Goal: Task Accomplishment & Management: Complete application form

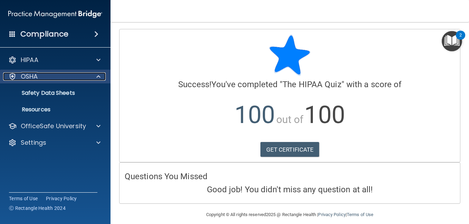
click at [50, 79] on div "OSHA" at bounding box center [46, 76] width 86 height 8
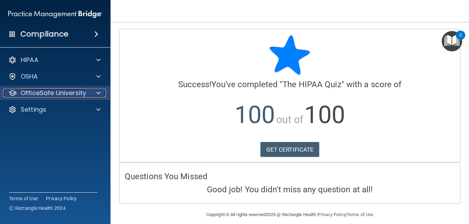
click at [99, 90] on span at bounding box center [98, 93] width 4 height 8
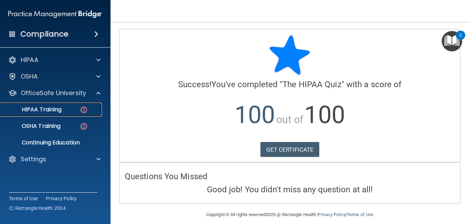
click at [75, 106] on div "HIPAA Training" at bounding box center [51, 109] width 94 height 7
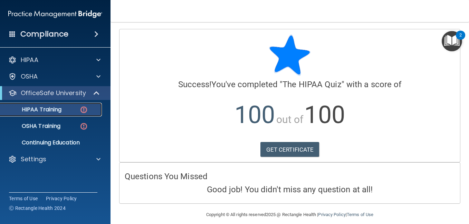
click at [72, 115] on link "HIPAA Training" at bounding box center [47, 110] width 109 height 14
click at [446, 35] on img "Open Resource Center, 2 new notifications" at bounding box center [451, 41] width 20 height 20
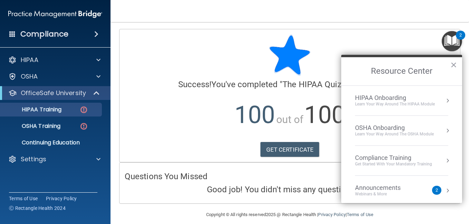
click at [414, 134] on div "Learn your way around the OSHA module" at bounding box center [394, 135] width 79 height 6
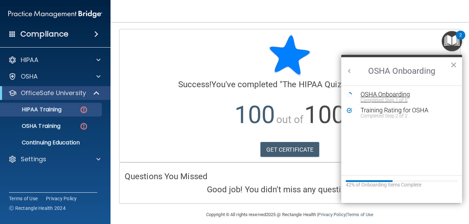
click at [405, 98] on div "Completed Step 1 of 5" at bounding box center [406, 100] width 93 height 5
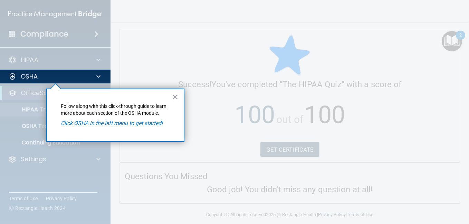
click at [137, 123] on em "Click OSHA in the left menu to get started!" at bounding box center [112, 123] width 102 height 7
click at [173, 96] on button "×" at bounding box center [175, 96] width 7 height 11
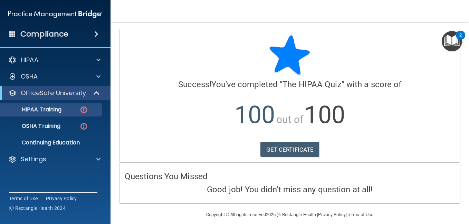
scroll to position [7, 0]
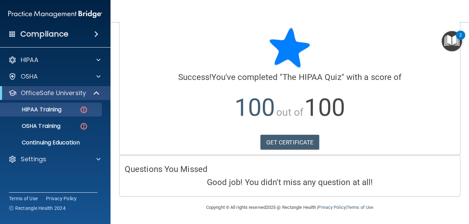
click at [460, 39] on div "2" at bounding box center [460, 39] width 2 height 9
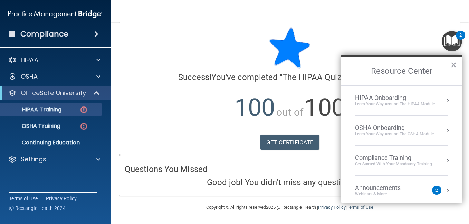
click at [417, 162] on div "Get Started with your mandatory training" at bounding box center [393, 165] width 77 height 6
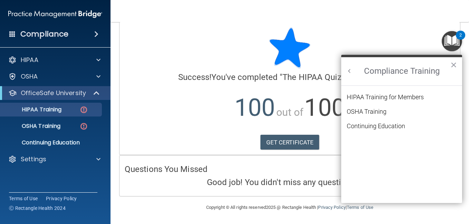
scroll to position [0, 0]
click at [382, 95] on div "HIPAA Training for Members" at bounding box center [385, 97] width 77 height 6
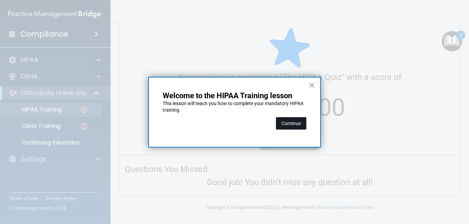
drag, startPoint x: 286, startPoint y: 130, endPoint x: 288, endPoint y: 124, distance: 7.0
click at [288, 124] on div "Continue" at bounding box center [291, 123] width 30 height 19
click at [288, 124] on button "Continue" at bounding box center [291, 123] width 30 height 12
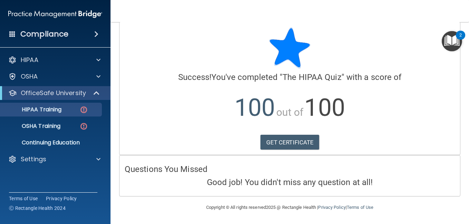
click at [449, 39] on img "Open Resource Center, 2 new notifications" at bounding box center [451, 41] width 20 height 20
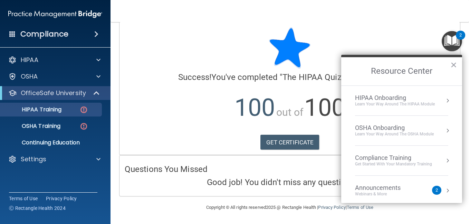
click at [414, 158] on div "Compliance Training" at bounding box center [393, 158] width 77 height 8
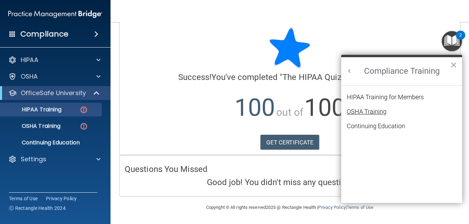
click at [383, 109] on div "OSHA Training" at bounding box center [367, 112] width 40 height 6
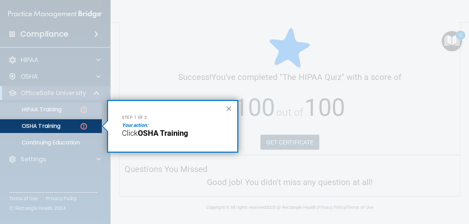
click at [184, 134] on strong "OSHA Training" at bounding box center [163, 133] width 50 height 9
click at [230, 108] on button "×" at bounding box center [228, 108] width 7 height 11
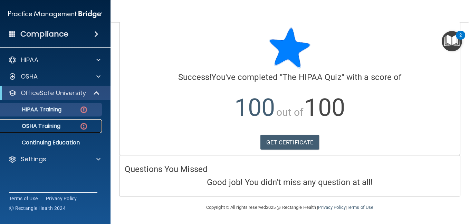
click at [64, 126] on div "OSHA Training" at bounding box center [51, 126] width 94 height 7
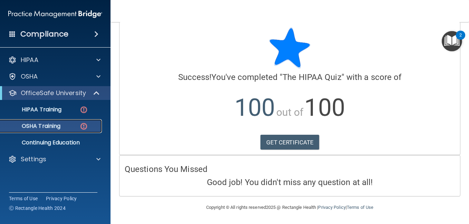
click at [64, 126] on div "OSHA Training" at bounding box center [51, 126] width 94 height 7
click at [88, 128] on div "OSHA Training" at bounding box center [51, 126] width 94 height 7
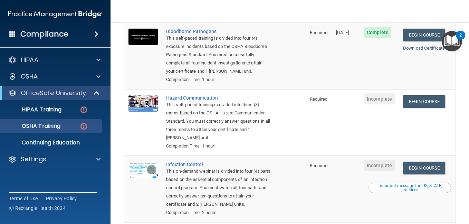
scroll to position [92, 0]
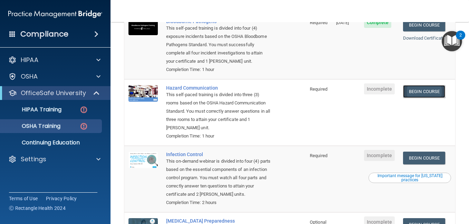
click at [417, 93] on link "Begin Course" at bounding box center [424, 91] width 42 height 13
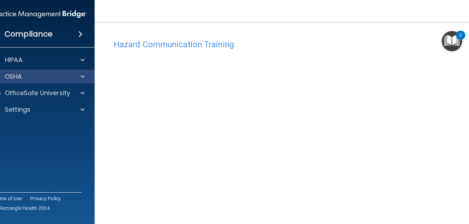
click at [51, 81] on div "OSHA" at bounding box center [39, 77] width 111 height 14
click at [74, 76] on div at bounding box center [81, 76] width 17 height 8
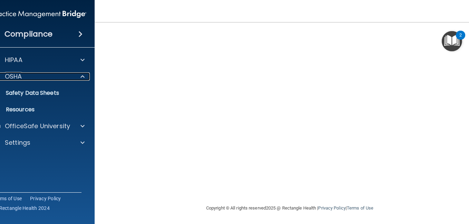
scroll to position [87, 0]
click at [450, 40] on img "Open Resource Center, 2 new notifications" at bounding box center [451, 41] width 20 height 20
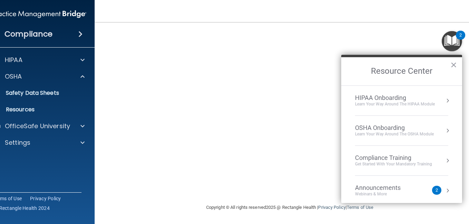
click at [417, 135] on div "Learn your way around the OSHA module" at bounding box center [394, 135] width 79 height 6
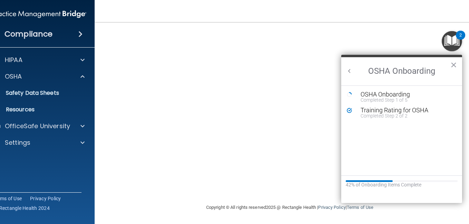
scroll to position [0, 0]
click at [456, 62] on button "×" at bounding box center [453, 64] width 7 height 11
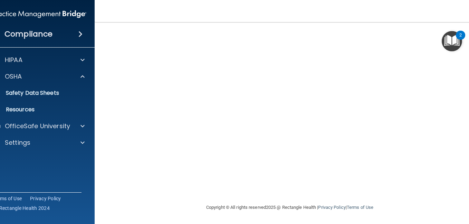
click at [456, 47] on img "Open Resource Center, 2 new notifications" at bounding box center [451, 41] width 20 height 20
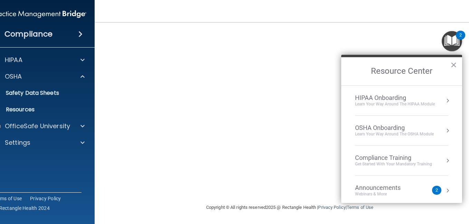
click at [367, 160] on div "Compliance Training" at bounding box center [393, 158] width 77 height 8
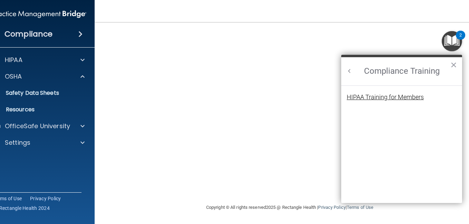
click at [389, 99] on div "HIPAA Training for Members" at bounding box center [385, 97] width 77 height 6
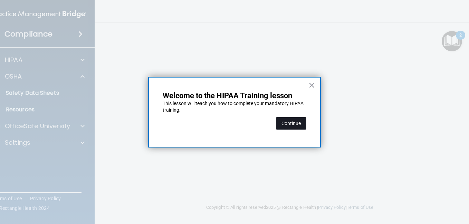
click at [287, 125] on button "Continue" at bounding box center [291, 123] width 30 height 12
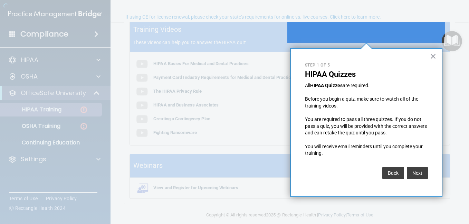
scroll to position [54, 0]
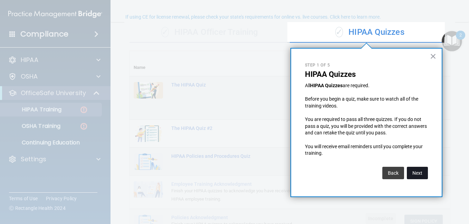
click at [421, 178] on button "Next" at bounding box center [417, 173] width 21 height 12
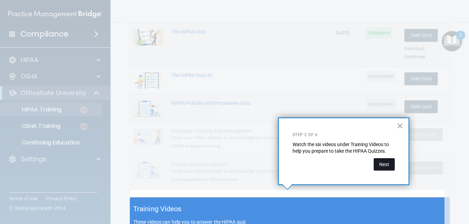
click at [385, 165] on button "Next" at bounding box center [383, 164] width 21 height 12
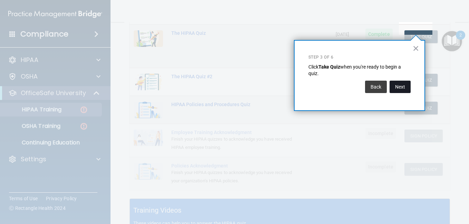
click at [401, 86] on button "Next" at bounding box center [399, 87] width 21 height 12
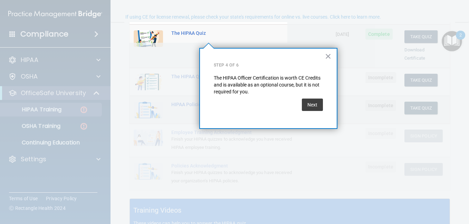
scroll to position [54, 0]
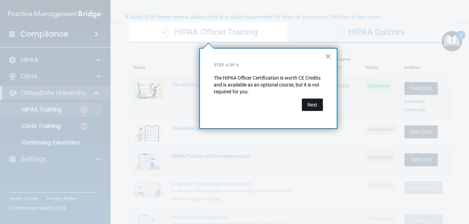
click at [313, 106] on button "Next" at bounding box center [312, 105] width 21 height 12
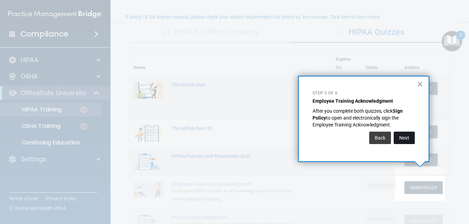
click at [406, 137] on button "Next" at bounding box center [403, 138] width 21 height 12
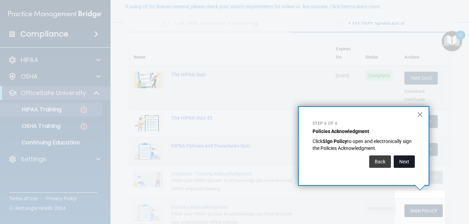
click at [405, 163] on button "Next" at bounding box center [403, 162] width 21 height 12
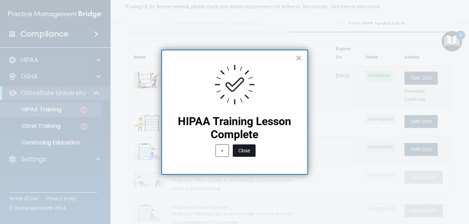
click at [251, 149] on button "Close" at bounding box center [244, 151] width 23 height 12
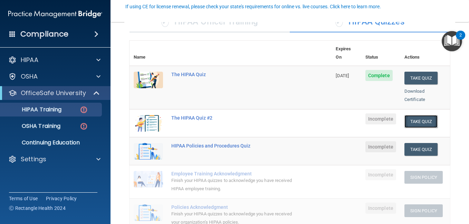
click at [424, 115] on button "Take Quiz" at bounding box center [420, 121] width 33 height 13
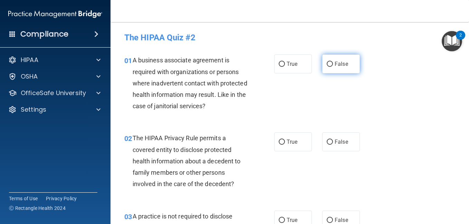
click at [334, 61] on span "False" at bounding box center [340, 64] width 13 height 7
click at [332, 62] on input "False" at bounding box center [330, 64] width 6 height 5
radio input "true"
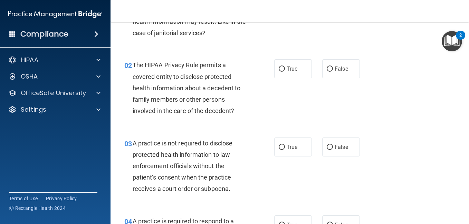
scroll to position [75, 0]
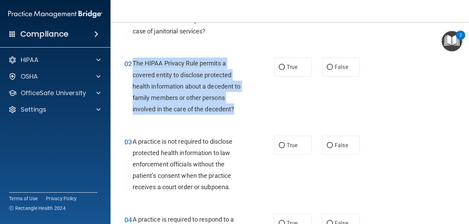
drag, startPoint x: 240, startPoint y: 108, endPoint x: 133, endPoint y: 59, distance: 117.5
click at [133, 59] on div "The HIPAA Privacy Rule permits a covered entity to disclose protected health in…" at bounding box center [193, 86] width 120 height 57
copy span "The HIPAA Privacy Rule permits a covered entity to disclose protected health in…"
click at [280, 69] on input "True" at bounding box center [282, 67] width 6 height 5
radio input "true"
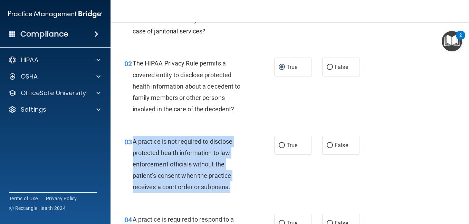
drag, startPoint x: 234, startPoint y: 190, endPoint x: 133, endPoint y: 137, distance: 113.2
click at [133, 137] on div "A practice is not required to disclose protected health information to law enfo…" at bounding box center [193, 164] width 120 height 57
copy span "A practice is not required to disclose protected health information to law enfo…"
click at [328, 144] on input "False" at bounding box center [330, 145] width 6 height 5
radio input "true"
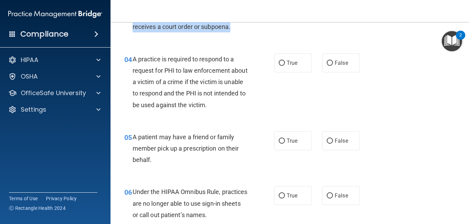
scroll to position [242, 0]
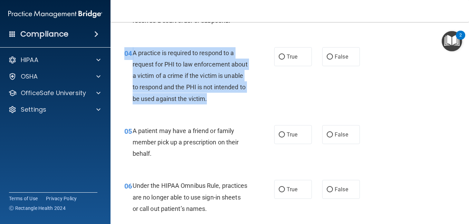
drag, startPoint x: 242, startPoint y: 96, endPoint x: 154, endPoint y: 39, distance: 104.2
click at [154, 39] on div "04 A practice is required to respond to a request for PHI to law enforcement ab…" at bounding box center [289, 78] width 341 height 78
copy div "04 A practice is required to respond to a request for PHI to law enforcement ab…"
click at [281, 56] on input "True" at bounding box center [282, 57] width 6 height 5
radio input "true"
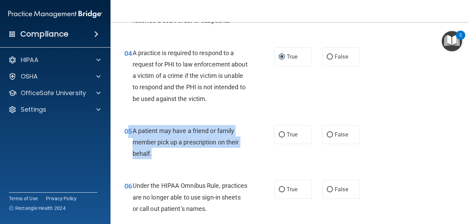
drag, startPoint x: 179, startPoint y: 154, endPoint x: 130, endPoint y: 130, distance: 55.0
click at [130, 130] on div "05 A patient may have a friend or family member pick up a prescription on their…" at bounding box center [199, 144] width 171 height 38
copy div "5 A patient may have a friend or family member pick up a prescription on their …"
click at [279, 137] on input "True" at bounding box center [282, 135] width 6 height 5
radio input "true"
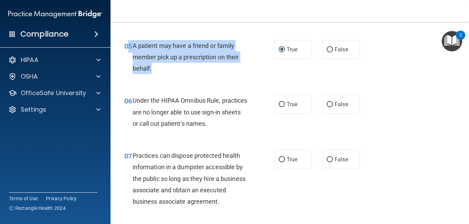
scroll to position [328, 0]
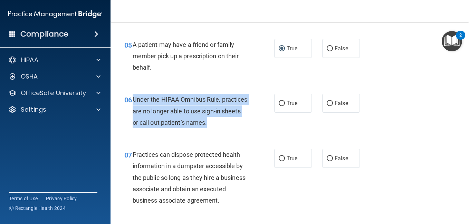
drag, startPoint x: 239, startPoint y: 120, endPoint x: 134, endPoint y: 98, distance: 107.6
click at [134, 98] on div "Under the HIPAA Omnibus Rule, practices are no longer able to use sign-in sheet…" at bounding box center [193, 111] width 120 height 35
copy span "Under the HIPAA Omnibus Rule, practices are no longer able to use sign-in sheet…"
click at [327, 104] on input "False" at bounding box center [330, 103] width 6 height 5
radio input "true"
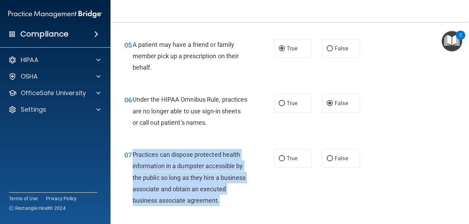
drag, startPoint x: 168, startPoint y: 209, endPoint x: 132, endPoint y: 156, distance: 64.1
click at [132, 156] on div "07 Practices can dispose protected health information in a dumpster accessible …" at bounding box center [199, 179] width 171 height 61
copy div "Practices can dispose protected health information in a dumpster accessible by …"
click at [327, 159] on input "False" at bounding box center [330, 158] width 6 height 5
radio input "true"
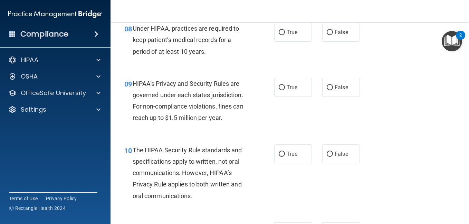
scroll to position [524, 0]
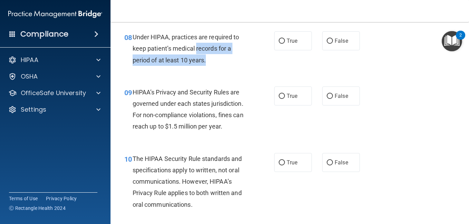
drag, startPoint x: 213, startPoint y: 72, endPoint x: 196, endPoint y: 66, distance: 17.7
click at [196, 66] on div "Under HIPAA, practices are required to keep patient’s medical records for a per…" at bounding box center [193, 48] width 120 height 35
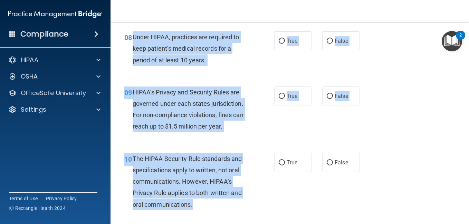
drag, startPoint x: 196, startPoint y: 215, endPoint x: 133, endPoint y: 51, distance: 175.5
copy div "Under HIPAA, practices are required to keep patient’s medical records for a per…"
click at [328, 44] on input "False" at bounding box center [330, 41] width 6 height 5
radio input "true"
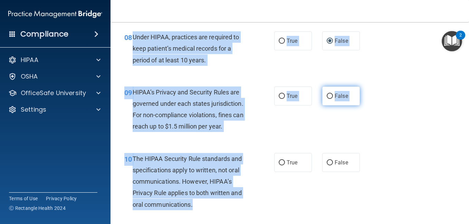
click at [327, 99] on input "False" at bounding box center [330, 96] width 6 height 5
radio input "true"
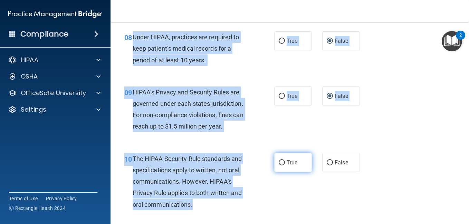
click at [280, 166] on input "True" at bounding box center [282, 163] width 6 height 5
radio input "true"
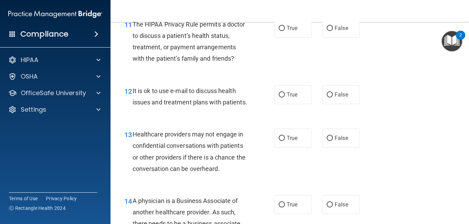
scroll to position [731, 0]
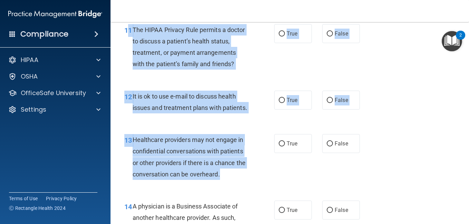
drag, startPoint x: 233, startPoint y: 208, endPoint x: 130, endPoint y: 38, distance: 198.7
copy div "1 The HIPAA Privacy Rule permits a doctor to discuss a patient’s health status,…"
click at [280, 37] on input "True" at bounding box center [282, 33] width 6 height 5
radio input "true"
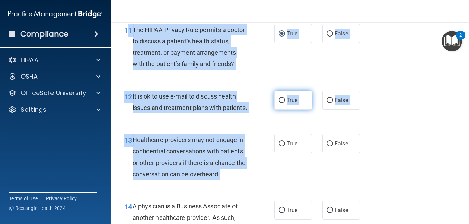
click at [279, 103] on input "True" at bounding box center [282, 100] width 6 height 5
radio input "true"
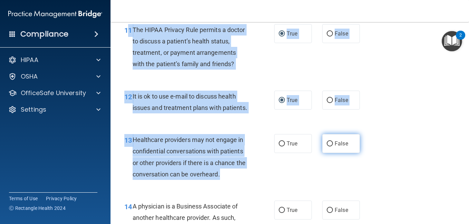
click at [327, 147] on input "False" at bounding box center [330, 144] width 6 height 5
radio input "true"
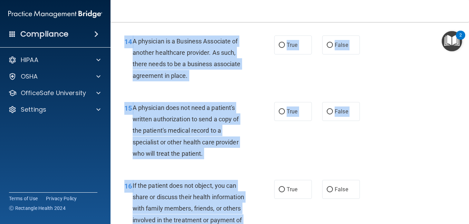
scroll to position [883, 0]
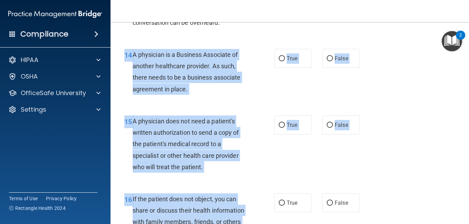
drag, startPoint x: 163, startPoint y: 220, endPoint x: 138, endPoint y: 81, distance: 140.6
click at [138, 81] on div "01 A business associate agreement is required with organizations or persons whe…" at bounding box center [289, 161] width 341 height 1997
copy div "14 A physician is a Business Associate of another healthcare provider. As such,…"
click at [280, 61] on input "True" at bounding box center [282, 58] width 6 height 5
radio input "true"
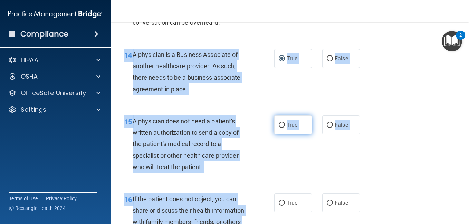
click at [279, 128] on input "True" at bounding box center [282, 125] width 6 height 5
radio input "true"
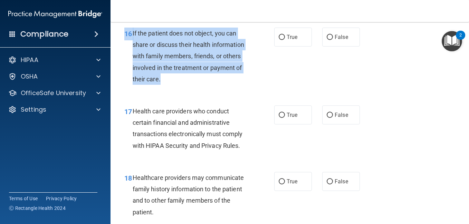
scroll to position [1050, 0]
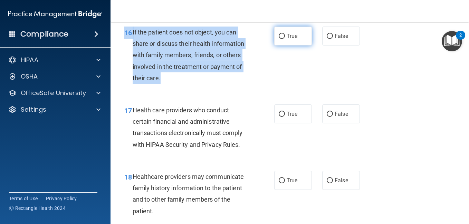
click at [279, 39] on input "True" at bounding box center [282, 36] width 6 height 5
radio input "true"
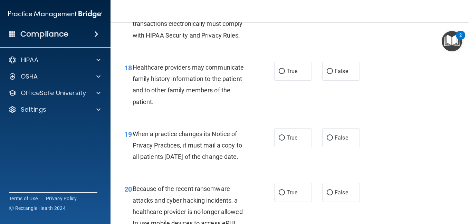
scroll to position [1159, 0]
drag, startPoint x: 152, startPoint y: 203, endPoint x: 115, endPoint y: 39, distance: 168.0
copy div "17 Health care providers who conduct certain financial and administrative trans…"
click at [279, 8] on input "True" at bounding box center [282, 5] width 6 height 5
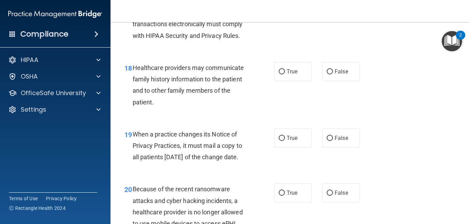
radio input "true"
click at [327, 75] on input "False" at bounding box center [330, 71] width 6 height 5
radio input "true"
click at [279, 141] on input "True" at bounding box center [282, 138] width 6 height 5
radio input "true"
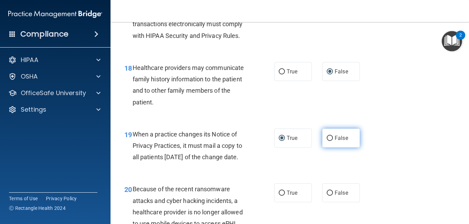
click at [330, 141] on input "False" at bounding box center [330, 138] width 6 height 5
radio input "true"
radio input "false"
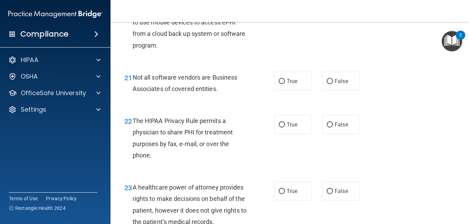
scroll to position [1354, 0]
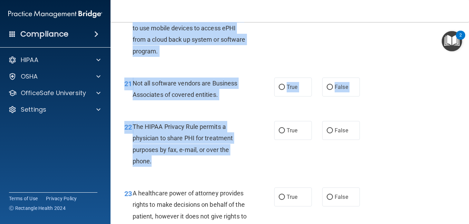
drag, startPoint x: 154, startPoint y: 206, endPoint x: 130, endPoint y: 41, distance: 166.7
radio input "true"
click at [279, 90] on input "True" at bounding box center [282, 87] width 6 height 5
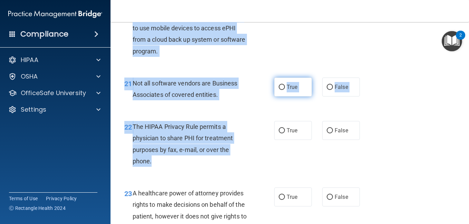
radio input "true"
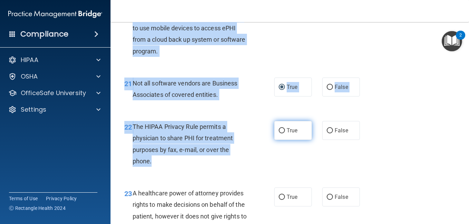
click at [279, 134] on input "True" at bounding box center [282, 130] width 6 height 5
radio input "true"
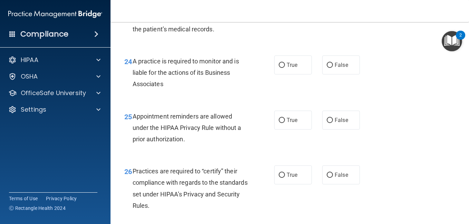
scroll to position [1556, 0]
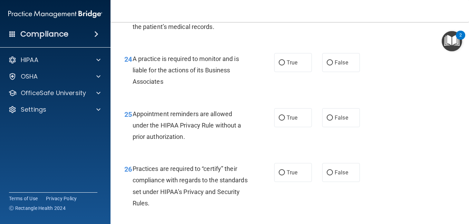
click at [284, 155] on div "25 Appointment reminders are allowed under the HIPAA Privacy Rule without a pri…" at bounding box center [289, 127] width 341 height 55
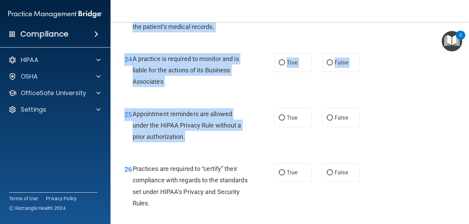
drag, startPoint x: 196, startPoint y: 181, endPoint x: 123, endPoint y: 37, distance: 161.6
radio input "true"
click at [279, 66] on input "True" at bounding box center [282, 62] width 6 height 5
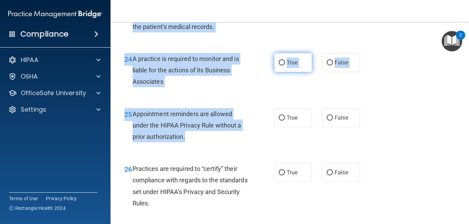
radio input "true"
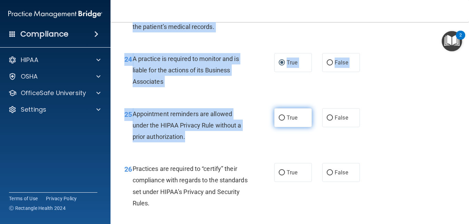
click at [279, 121] on input "True" at bounding box center [282, 118] width 6 height 5
radio input "true"
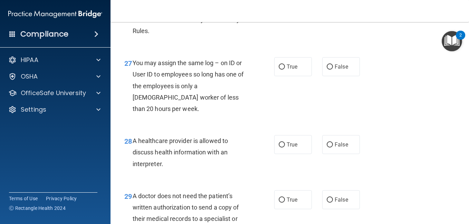
scroll to position [1734, 0]
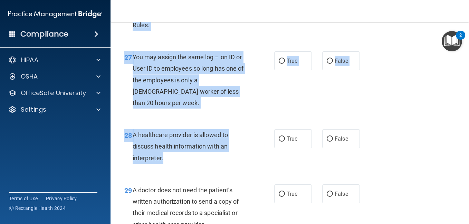
drag, startPoint x: 171, startPoint y: 195, endPoint x: 123, endPoint y: 45, distance: 157.9
radio input "true"
click at [327, 64] on input "False" at bounding box center [330, 61] width 6 height 5
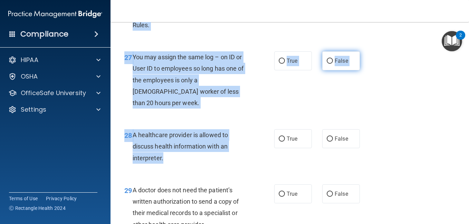
radio input "true"
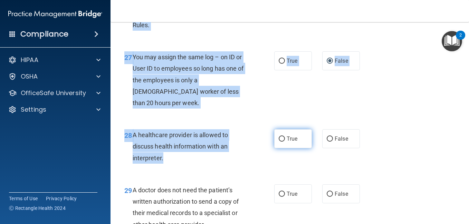
click at [279, 142] on input "True" at bounding box center [282, 139] width 6 height 5
radio input "true"
click at [378, 157] on div "28 A healthcare provider is allowed to discuss health information with an inter…" at bounding box center [289, 148] width 341 height 55
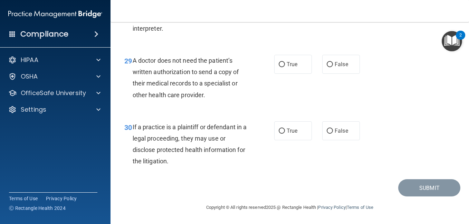
scroll to position [1898, 0]
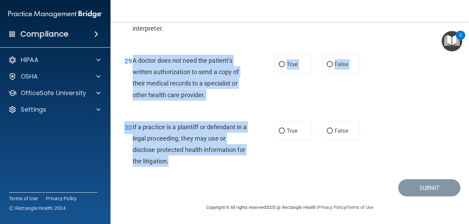
drag, startPoint x: 188, startPoint y: 162, endPoint x: 132, endPoint y: 61, distance: 115.5
click at [281, 64] on input "True" at bounding box center [282, 64] width 6 height 5
radio input "true"
click at [277, 135] on label "True" at bounding box center [293, 131] width 38 height 19
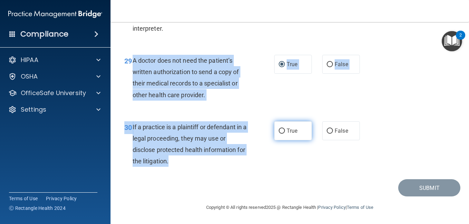
click at [279, 134] on input "True" at bounding box center [282, 131] width 6 height 5
radio input "true"
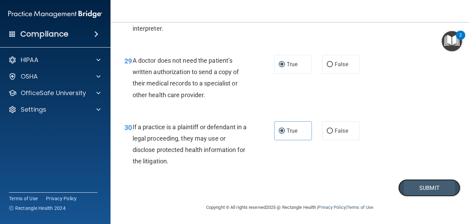
click at [407, 187] on button "Submit" at bounding box center [429, 188] width 62 height 18
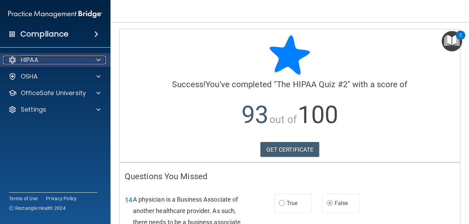
click at [93, 63] on div at bounding box center [97, 60] width 17 height 8
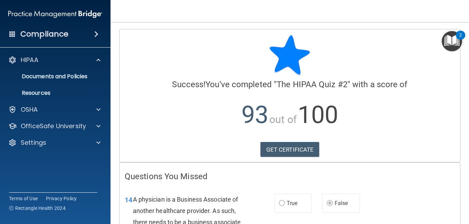
click at [453, 38] on img "Open Resource Center, 2 new notifications" at bounding box center [451, 41] width 20 height 20
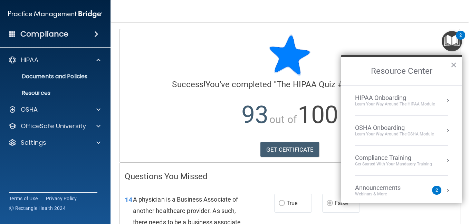
click at [444, 103] on button "Resource Center" at bounding box center [447, 100] width 7 height 7
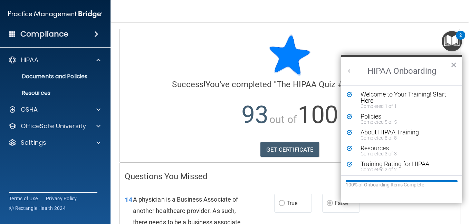
click at [452, 47] on img "Open Resource Center, 2 new notifications" at bounding box center [451, 41] width 20 height 20
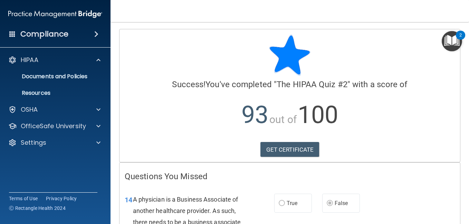
click at [452, 47] on img "Open Resource Center, 2 new notifications" at bounding box center [451, 41] width 20 height 20
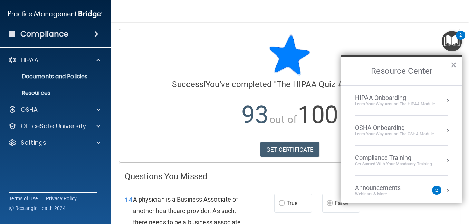
click at [419, 162] on div "Get Started with your mandatory training" at bounding box center [393, 165] width 77 height 6
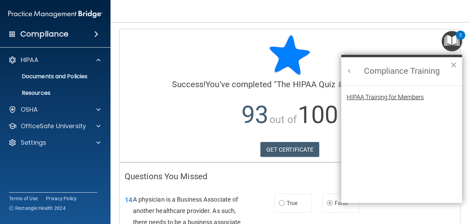
click at [422, 96] on div "HIPAA Training for Members" at bounding box center [385, 97] width 77 height 6
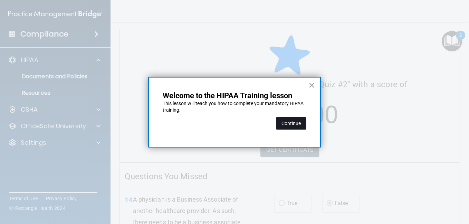
click at [281, 125] on button "Continue" at bounding box center [291, 123] width 30 height 12
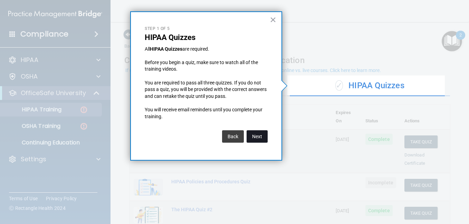
click at [256, 139] on button "Next" at bounding box center [256, 136] width 21 height 12
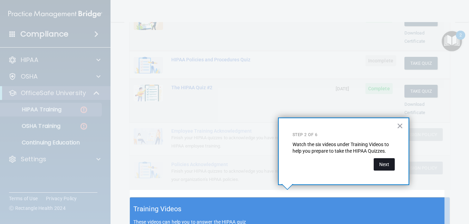
click at [376, 165] on button "Next" at bounding box center [383, 164] width 21 height 12
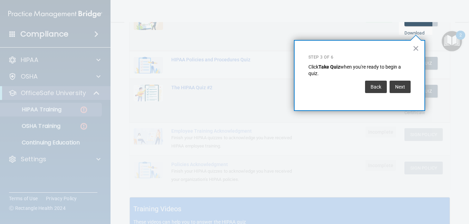
scroll to position [105, 0]
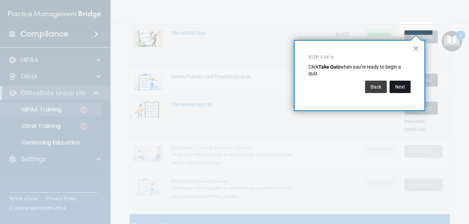
click at [405, 85] on button "Next" at bounding box center [399, 87] width 21 height 12
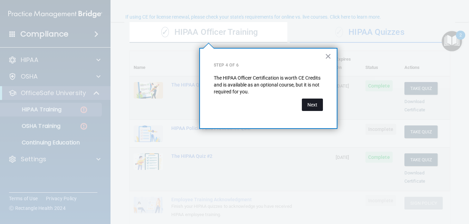
click at [312, 101] on button "Next" at bounding box center [312, 105] width 21 height 12
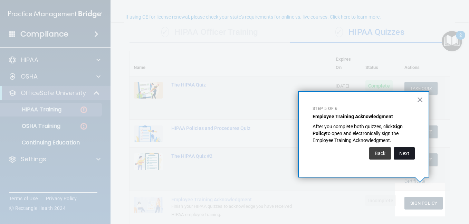
click at [404, 155] on button "Next" at bounding box center [403, 153] width 21 height 12
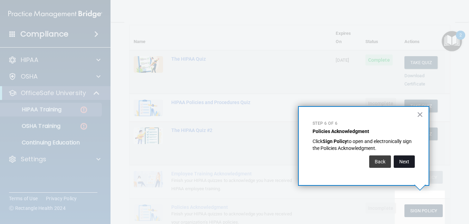
click at [407, 166] on button "Next" at bounding box center [403, 162] width 21 height 12
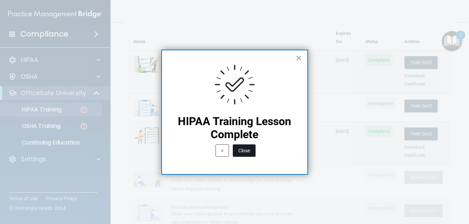
click at [240, 150] on button "Close" at bounding box center [244, 151] width 23 height 12
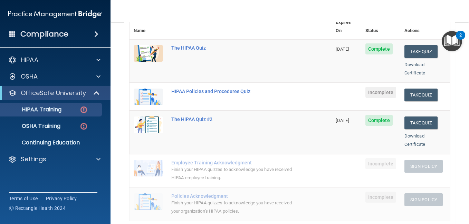
scroll to position [89, 0]
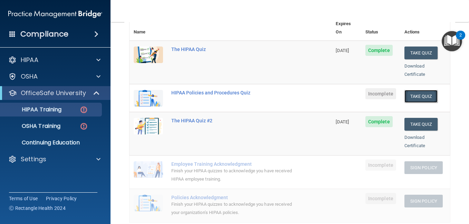
click at [415, 90] on button "Take Quiz" at bounding box center [420, 96] width 33 height 13
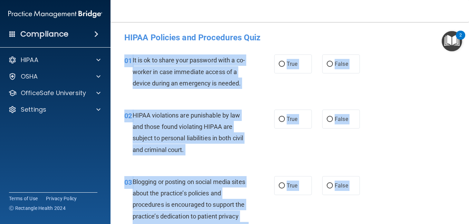
drag, startPoint x: 194, startPoint y: 131, endPoint x: 123, endPoint y: 58, distance: 102.3
click at [327, 64] on input "False" at bounding box center [330, 64] width 6 height 5
radio input "true"
click at [281, 122] on input "True" at bounding box center [282, 119] width 6 height 5
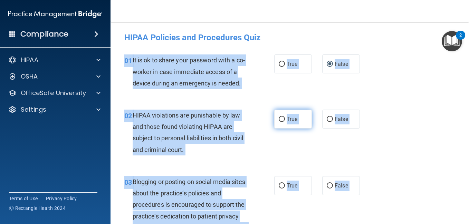
radio input "true"
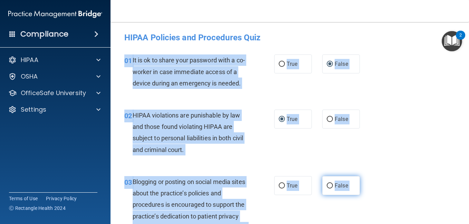
click at [327, 195] on label "False" at bounding box center [341, 185] width 38 height 19
click at [327, 189] on input "False" at bounding box center [330, 186] width 6 height 5
radio input "true"
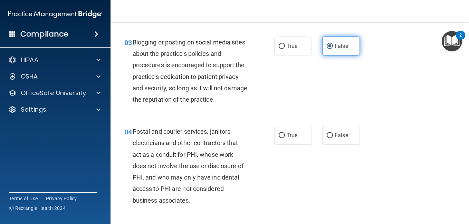
scroll to position [167, 0]
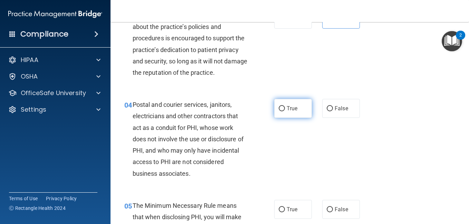
click at [279, 111] on input "True" at bounding box center [282, 108] width 6 height 5
radio input "true"
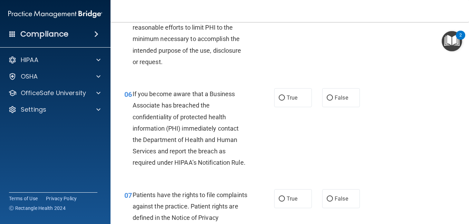
scroll to position [362, 0]
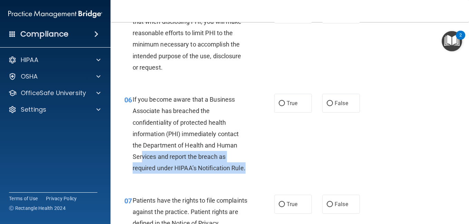
drag, startPoint x: 159, startPoint y: 206, endPoint x: 143, endPoint y: 175, distance: 35.1
click at [143, 174] on div "If you become aware that a Business Associate has breached the confidentiality …" at bounding box center [193, 134] width 120 height 80
click at [259, 178] on div "06 If you become aware that a Business Associate has breached the confidentiali…" at bounding box center [199, 136] width 171 height 84
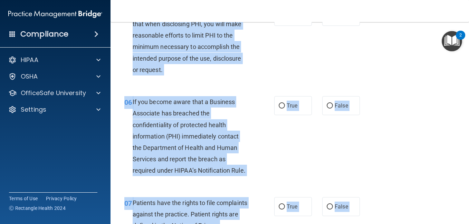
scroll to position [320, 0]
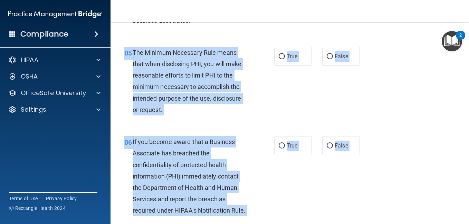
drag, startPoint x: 243, startPoint y: 168, endPoint x: 205, endPoint y: 67, distance: 108.2
click at [279, 59] on input "True" at bounding box center [282, 56] width 6 height 5
radio input "true"
click at [327, 149] on input "False" at bounding box center [330, 146] width 6 height 5
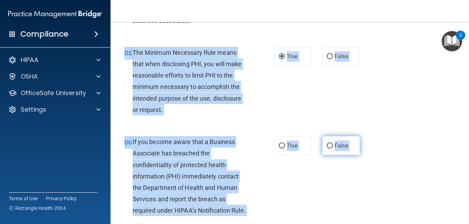
radio input "true"
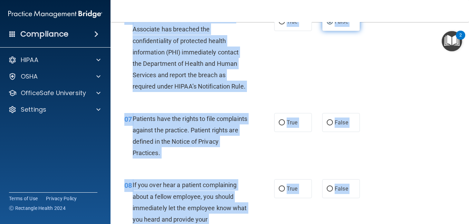
scroll to position [447, 0]
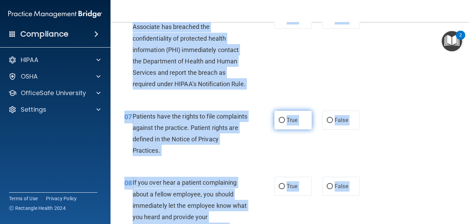
click at [280, 123] on input "True" at bounding box center [282, 120] width 6 height 5
radio input "true"
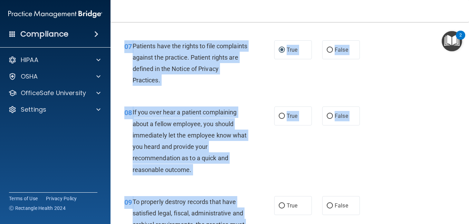
scroll to position [527, 0]
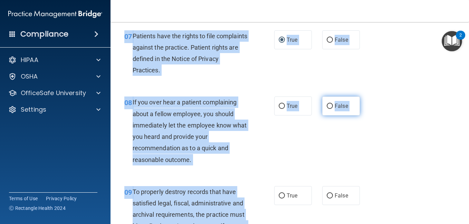
click at [328, 109] on input "False" at bounding box center [330, 106] width 6 height 5
radio input "true"
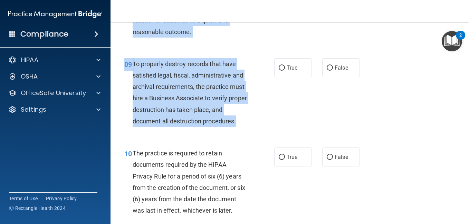
scroll to position [648, 0]
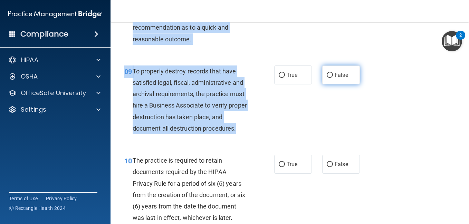
click at [325, 85] on label "False" at bounding box center [341, 75] width 38 height 19
click at [327, 78] on input "False" at bounding box center [330, 75] width 6 height 5
radio input "true"
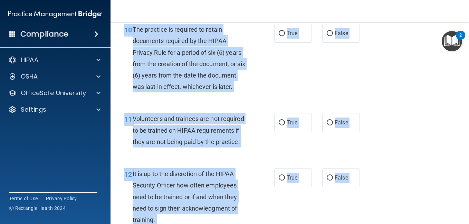
scroll to position [746, 0]
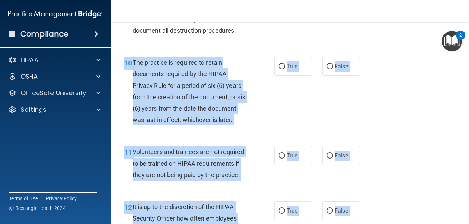
drag, startPoint x: 217, startPoint y: 144, endPoint x: 176, endPoint y: 88, distance: 70.1
click at [279, 69] on input "True" at bounding box center [282, 66] width 6 height 5
radio input "true"
click at [327, 159] on input "False" at bounding box center [330, 156] width 6 height 5
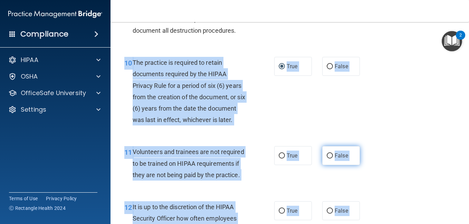
radio input "true"
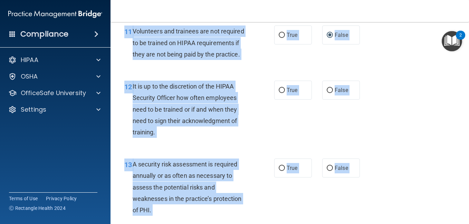
scroll to position [872, 0]
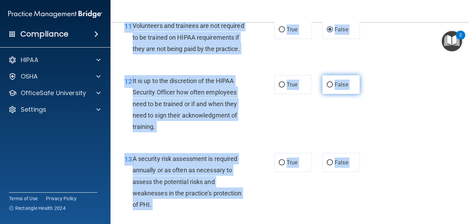
click at [330, 94] on label "False" at bounding box center [341, 84] width 38 height 19
click at [330, 88] on input "False" at bounding box center [330, 84] width 6 height 5
radio input "true"
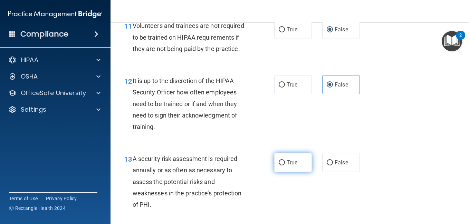
click at [279, 166] on input "True" at bounding box center [282, 163] width 6 height 5
radio input "true"
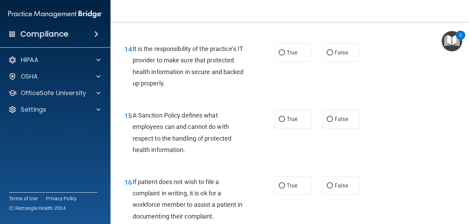
scroll to position [1068, 0]
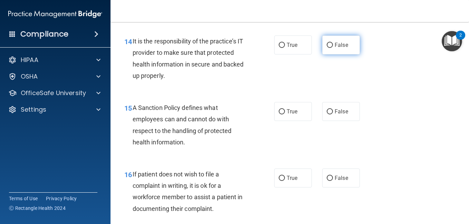
click at [334, 48] on span "False" at bounding box center [340, 45] width 13 height 7
click at [332, 48] on input "False" at bounding box center [330, 45] width 6 height 5
radio input "true"
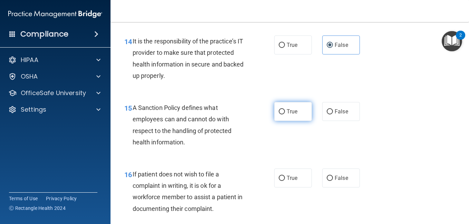
click at [280, 115] on input "True" at bounding box center [282, 111] width 6 height 5
radio input "true"
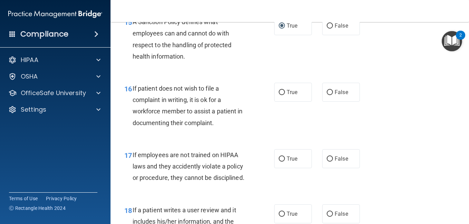
scroll to position [1154, 0]
click at [282, 101] on label "True" at bounding box center [293, 91] width 38 height 19
click at [282, 95] on input "True" at bounding box center [282, 92] width 6 height 5
radio input "true"
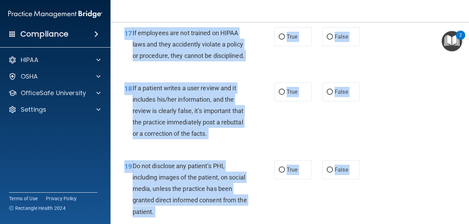
scroll to position [1271, 0]
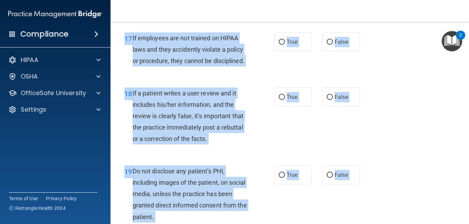
drag, startPoint x: 193, startPoint y: 134, endPoint x: 125, endPoint y: 76, distance: 89.7
click at [283, 51] on label "True" at bounding box center [293, 41] width 38 height 19
click at [283, 45] on input "True" at bounding box center [282, 42] width 6 height 5
radio input "true"
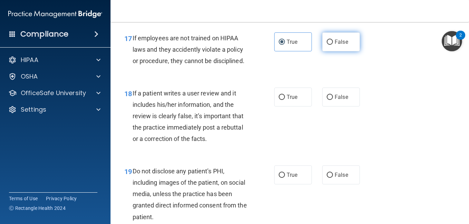
click at [328, 51] on label "False" at bounding box center [341, 41] width 38 height 19
click at [328, 45] on input "False" at bounding box center [330, 42] width 6 height 5
radio input "true"
radio input "false"
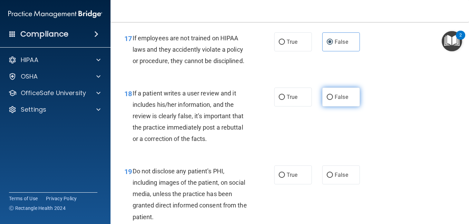
click at [329, 100] on input "False" at bounding box center [330, 97] width 6 height 5
radio input "true"
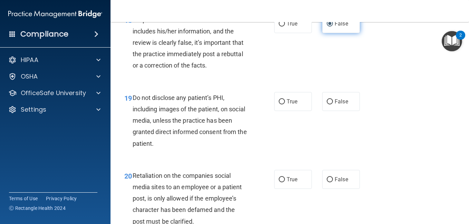
scroll to position [1345, 0]
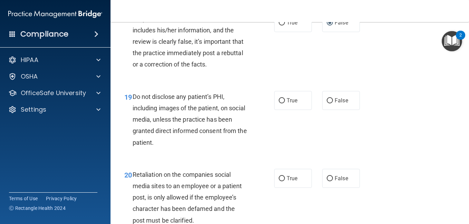
click at [333, 161] on div "19 Do not disclose any patient’s PHI, including images of the patient, on socia…" at bounding box center [289, 121] width 341 height 78
click at [286, 104] on span "True" at bounding box center [291, 100] width 11 height 7
click at [284, 104] on input "True" at bounding box center [282, 100] width 6 height 5
radio input "true"
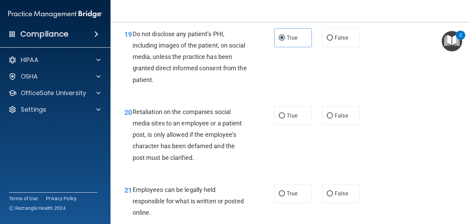
scroll to position [1420, 0]
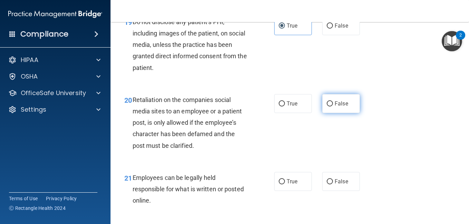
click at [328, 107] on input "False" at bounding box center [330, 103] width 6 height 5
radio input "true"
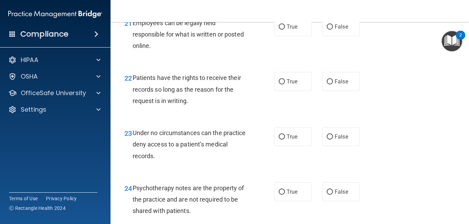
scroll to position [1576, 0]
click at [283, 36] on label "True" at bounding box center [293, 26] width 38 height 19
click at [283, 29] on input "True" at bounding box center [282, 26] width 6 height 5
radio input "true"
click at [327, 84] on input "False" at bounding box center [330, 81] width 6 height 5
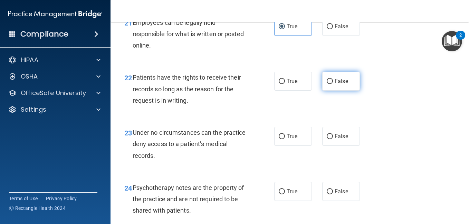
radio input "true"
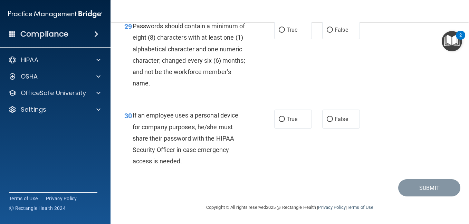
scroll to position [2128, 0]
click at [383, 162] on div "30 If an employee uses a personal device for company purposes, he/she must shar…" at bounding box center [289, 140] width 341 height 78
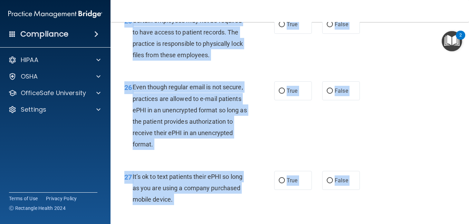
scroll to position [1709, 0]
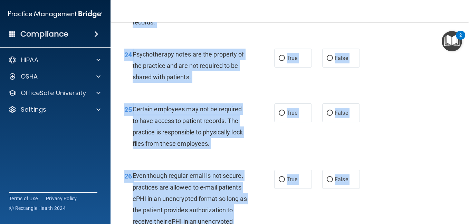
drag, startPoint x: 193, startPoint y: 161, endPoint x: 122, endPoint y: 39, distance: 141.3
click at [327, 6] on input "False" at bounding box center [330, 3] width 6 height 5
radio input "true"
click at [286, 68] on label "True" at bounding box center [293, 58] width 38 height 19
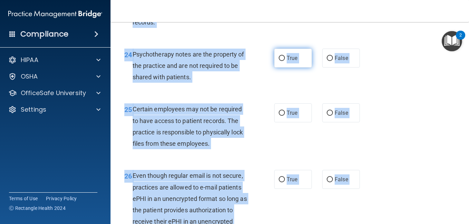
click at [285, 61] on input "True" at bounding box center [282, 58] width 6 height 5
radio input "true"
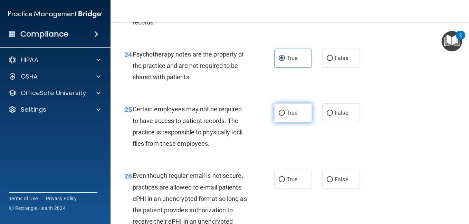
click at [282, 116] on input "True" at bounding box center [282, 113] width 6 height 5
radio input "true"
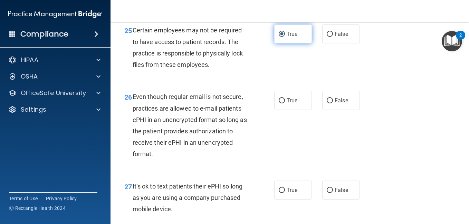
scroll to position [1790, 0]
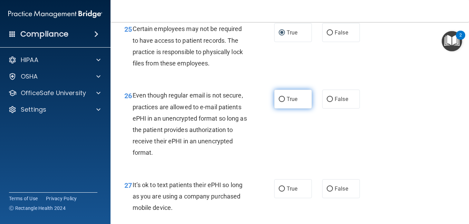
click at [282, 109] on label "True" at bounding box center [293, 99] width 38 height 19
click at [282, 102] on input "True" at bounding box center [282, 99] width 6 height 5
radio input "true"
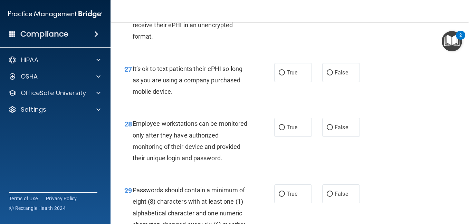
scroll to position [1911, 0]
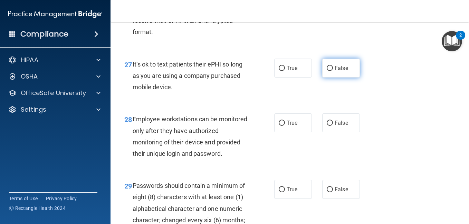
click at [337, 71] on span "False" at bounding box center [340, 68] width 13 height 7
click at [333, 71] on input "False" at bounding box center [330, 68] width 6 height 5
radio input "true"
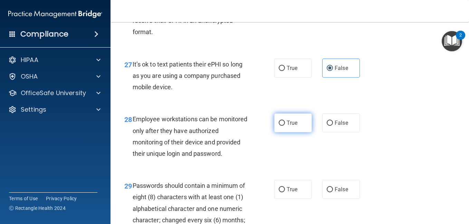
click at [286, 126] on span "True" at bounding box center [291, 123] width 11 height 7
click at [285, 126] on input "True" at bounding box center [282, 123] width 6 height 5
radio input "true"
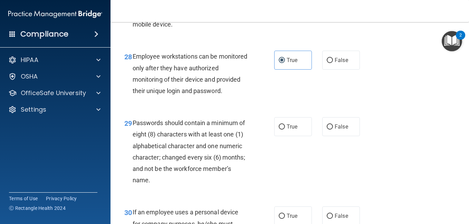
scroll to position [2009, 0]
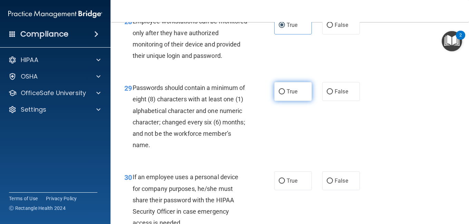
click at [294, 101] on label "True" at bounding box center [293, 91] width 38 height 19
click at [285, 95] on input "True" at bounding box center [282, 91] width 6 height 5
radio input "true"
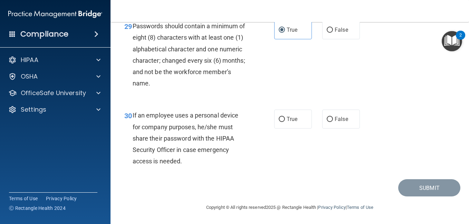
scroll to position [2118, 0]
click at [336, 129] on label "False" at bounding box center [341, 119] width 38 height 19
click at [333, 122] on input "False" at bounding box center [330, 119] width 6 height 5
radio input "true"
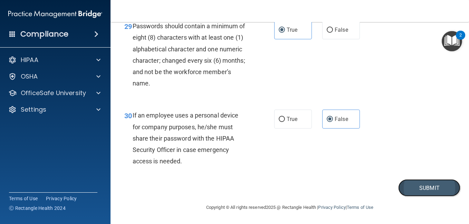
click at [402, 197] on button "Submit" at bounding box center [429, 188] width 62 height 18
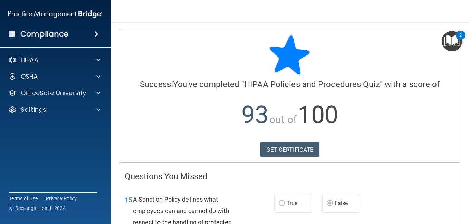
click at [454, 42] on img "Open Resource Center, 2 new notifications" at bounding box center [451, 41] width 20 height 20
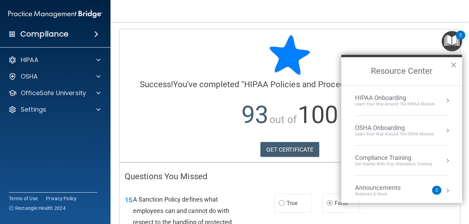
click at [422, 161] on div "Compliance Training" at bounding box center [393, 158] width 77 height 8
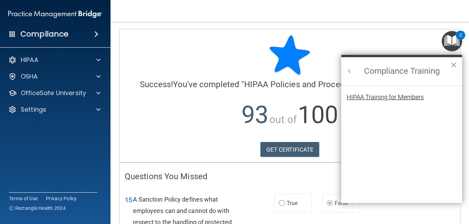
click at [419, 97] on div "HIPAA Training for Members" at bounding box center [385, 97] width 77 height 6
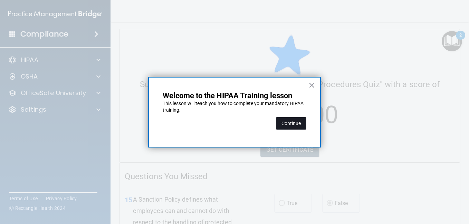
click at [279, 125] on button "Continue" at bounding box center [291, 123] width 30 height 12
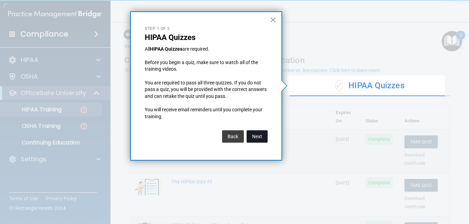
click at [257, 137] on button "Next" at bounding box center [256, 136] width 21 height 12
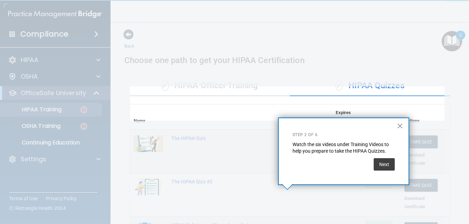
scroll to position [138, 0]
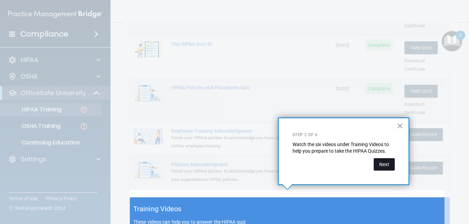
click at [386, 165] on button "Next" at bounding box center [383, 164] width 21 height 12
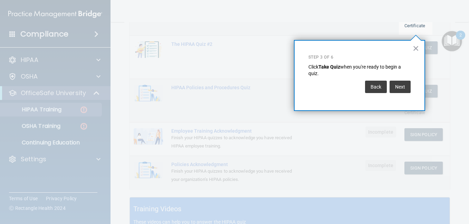
scroll to position [105, 0]
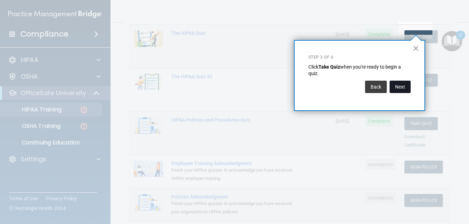
click at [402, 86] on button "Next" at bounding box center [399, 87] width 21 height 12
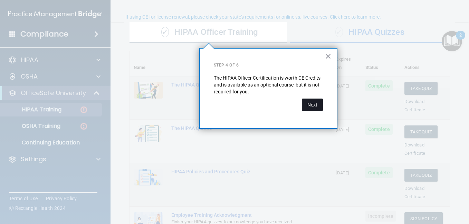
click at [312, 109] on button "Next" at bounding box center [312, 105] width 21 height 12
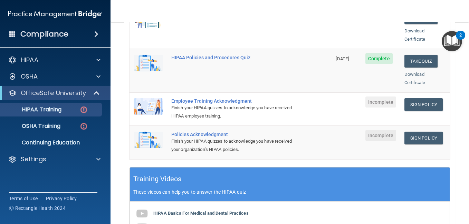
scroll to position [174, 0]
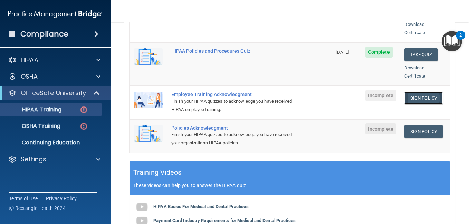
click at [416, 92] on link "Sign Policy" at bounding box center [423, 98] width 38 height 13
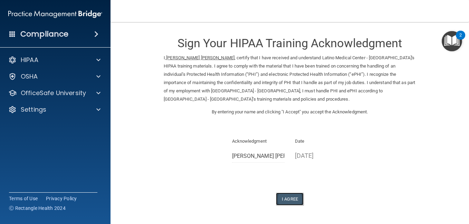
click at [286, 202] on button "I Agree" at bounding box center [290, 199] width 28 height 13
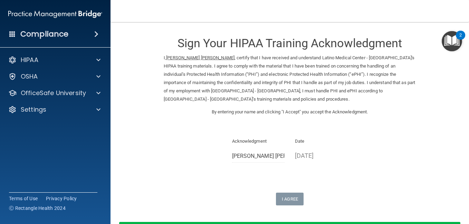
click at [283, 179] on div "Sign Your HIPAA Training Acknowledgment I, MARIE ALTAGRACE SARAH EXIL , certify…" at bounding box center [290, 117] width 252 height 177
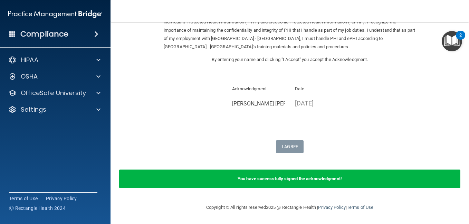
click at [454, 40] on img "Open Resource Center, 2 new notifications" at bounding box center [451, 41] width 20 height 20
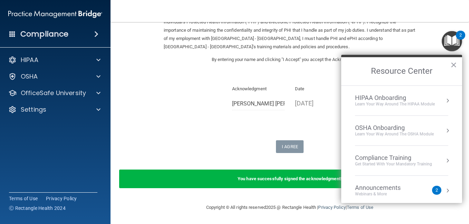
click at [415, 167] on div "Get Started with your mandatory training" at bounding box center [393, 165] width 77 height 6
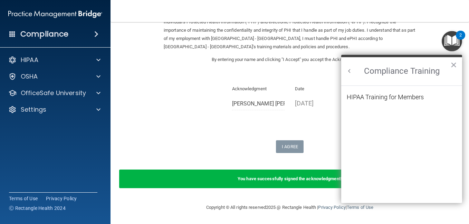
scroll to position [0, 0]
click at [406, 98] on div "HIPAA Training for Members" at bounding box center [385, 97] width 77 height 6
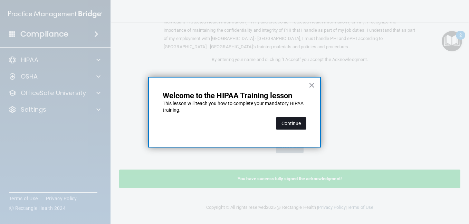
click at [294, 123] on button "Continue" at bounding box center [291, 123] width 30 height 12
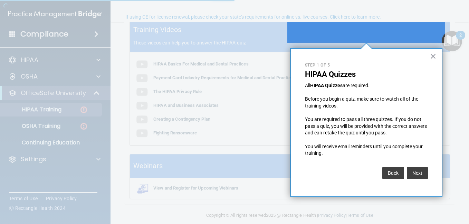
scroll to position [54, 0]
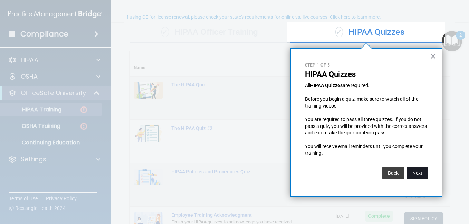
click at [420, 174] on button "Next" at bounding box center [417, 173] width 21 height 12
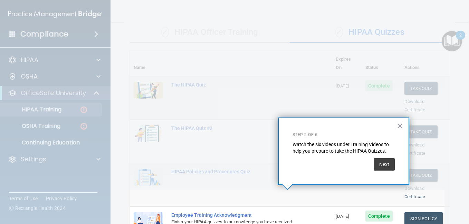
scroll to position [139, 0]
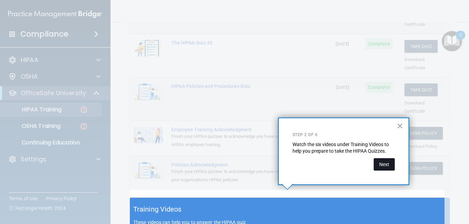
click at [385, 160] on button "Next" at bounding box center [383, 164] width 21 height 12
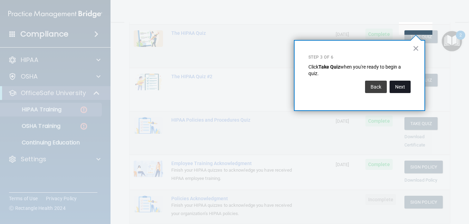
click at [401, 87] on button "Next" at bounding box center [399, 87] width 21 height 12
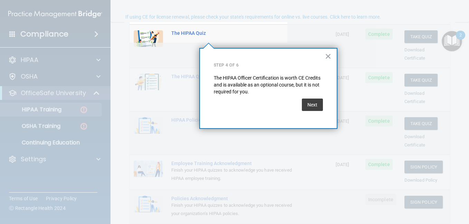
scroll to position [54, 0]
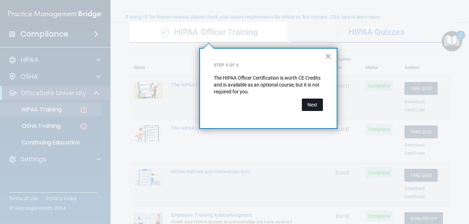
click at [318, 99] on button "Next" at bounding box center [312, 105] width 21 height 12
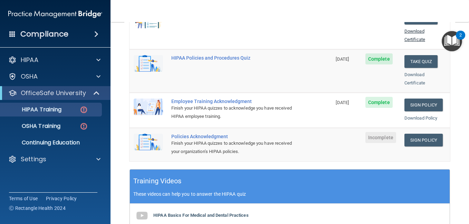
scroll to position [168, 0]
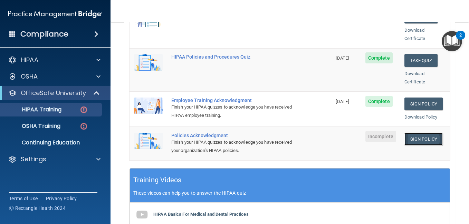
click at [417, 133] on link "Sign Policy" at bounding box center [423, 139] width 38 height 13
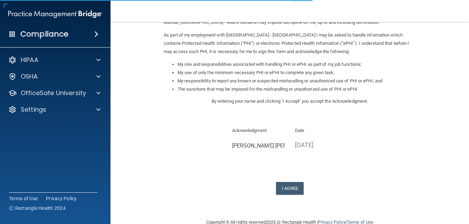
scroll to position [92, 0]
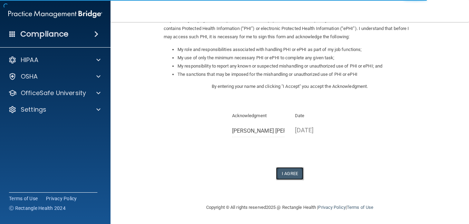
click at [286, 172] on button "I Agree" at bounding box center [290, 173] width 28 height 13
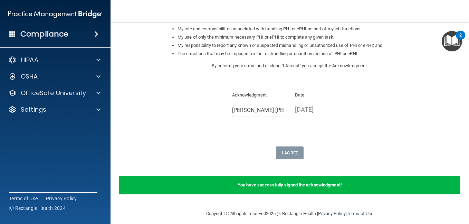
scroll to position [119, 0]
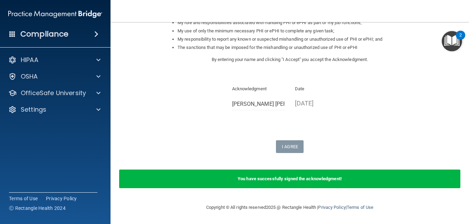
click at [453, 47] on img "Open Resource Center, 2 new notifications" at bounding box center [451, 41] width 20 height 20
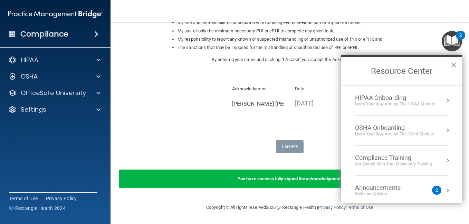
click at [405, 154] on div "Compliance Training" at bounding box center [393, 158] width 77 height 8
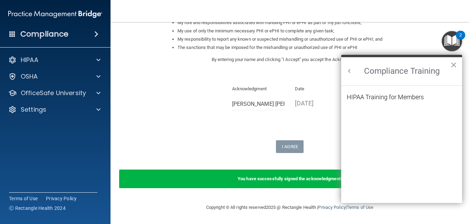
scroll to position [0, 0]
click at [416, 94] on div "HIPAA Training for Members" at bounding box center [385, 97] width 77 height 6
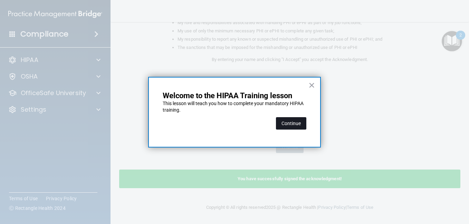
click at [300, 123] on button "Continue" at bounding box center [291, 123] width 30 height 12
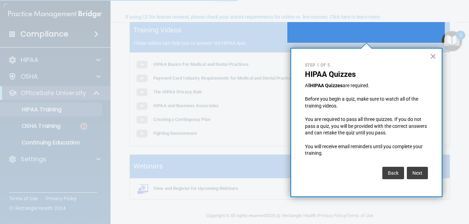
scroll to position [54, 0]
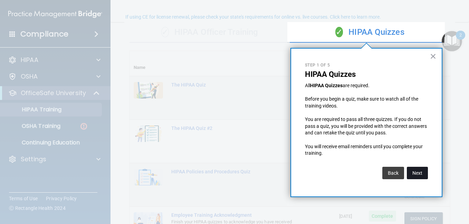
click at [416, 174] on button "Next" at bounding box center [417, 173] width 21 height 12
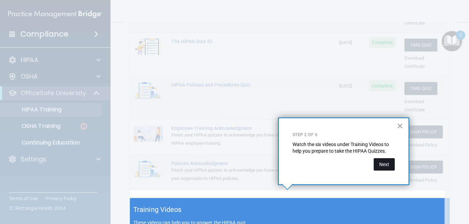
click at [386, 164] on button "Next" at bounding box center [383, 164] width 21 height 12
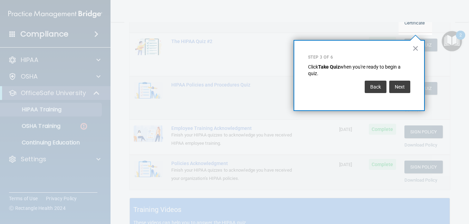
scroll to position [105, 0]
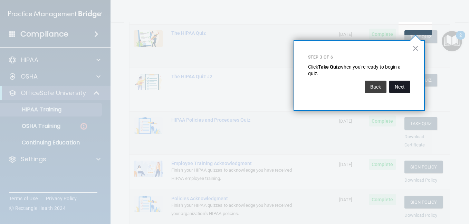
click at [399, 87] on button "Next" at bounding box center [399, 87] width 21 height 12
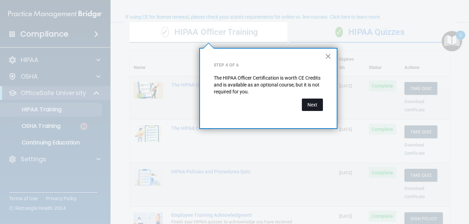
click at [315, 104] on button "Next" at bounding box center [312, 105] width 21 height 12
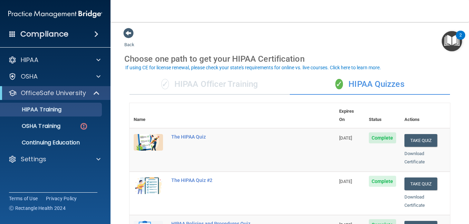
scroll to position [0, 0]
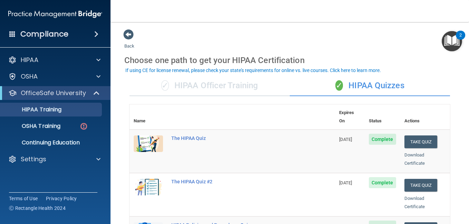
click at [254, 86] on div "✓ HIPAA Officer Training" at bounding box center [209, 86] width 160 height 21
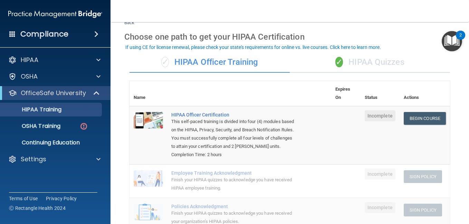
scroll to position [23, 0]
click at [418, 120] on link "Begin Course" at bounding box center [425, 119] width 42 height 13
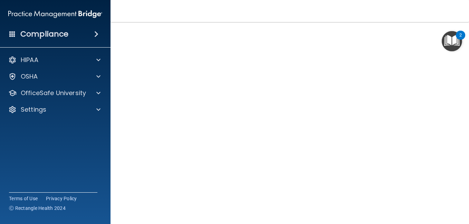
scroll to position [83, 0]
click at [454, 42] on img "Open Resource Center, 2 new notifications" at bounding box center [451, 41] width 20 height 20
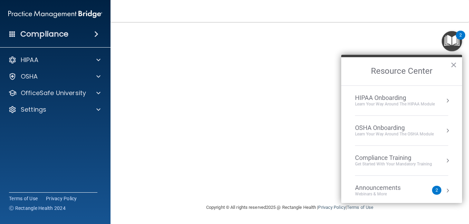
click at [413, 163] on div "Get Started with your mandatory training" at bounding box center [393, 165] width 77 height 6
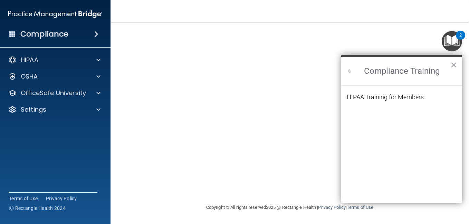
scroll to position [0, 0]
click at [390, 100] on div "HIPAA Training for Members" at bounding box center [385, 97] width 77 height 6
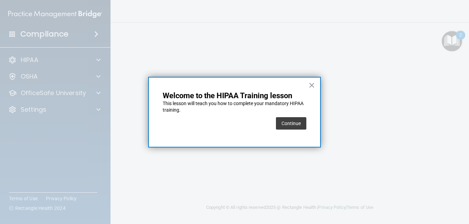
click at [295, 117] on div "Continue" at bounding box center [291, 123] width 30 height 19
click at [295, 120] on button "Continue" at bounding box center [291, 123] width 30 height 12
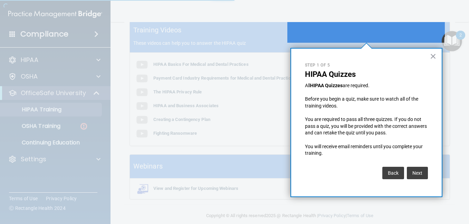
scroll to position [54, 0]
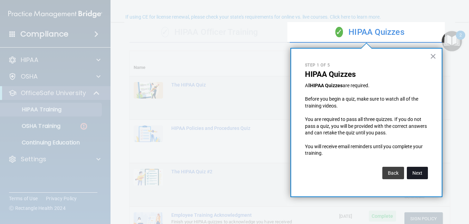
click at [424, 173] on button "Next" at bounding box center [417, 173] width 21 height 12
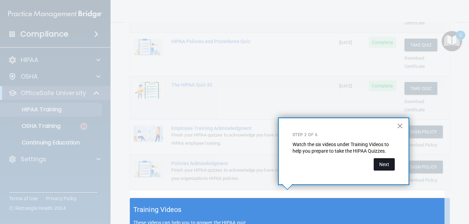
click at [391, 163] on button "Next" at bounding box center [383, 164] width 21 height 12
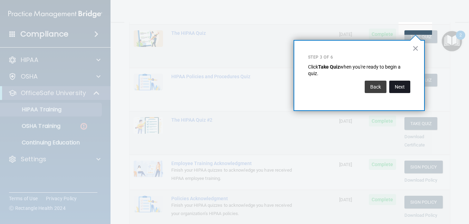
click at [401, 93] on button "Next" at bounding box center [399, 87] width 21 height 12
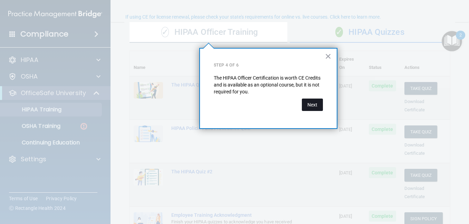
click at [314, 101] on button "Next" at bounding box center [312, 105] width 21 height 12
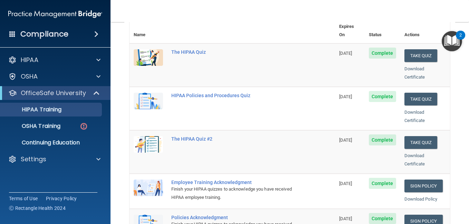
scroll to position [0, 0]
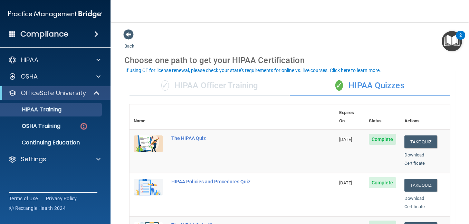
click at [258, 86] on div "✓ HIPAA Officer Training" at bounding box center [209, 86] width 160 height 21
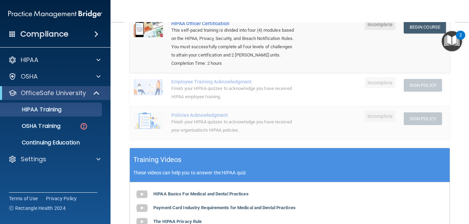
scroll to position [61, 0]
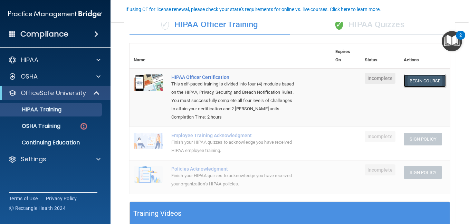
click at [411, 78] on link "Begin Course" at bounding box center [425, 81] width 42 height 13
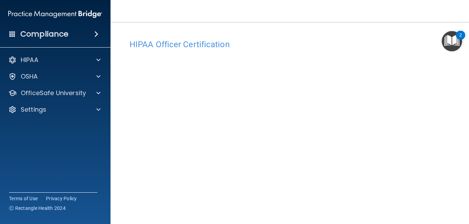
click at [452, 41] on img "Open Resource Center, 2 new notifications" at bounding box center [451, 41] width 20 height 20
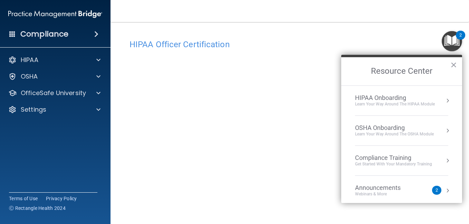
click at [407, 158] on div "Compliance Training" at bounding box center [393, 158] width 77 height 8
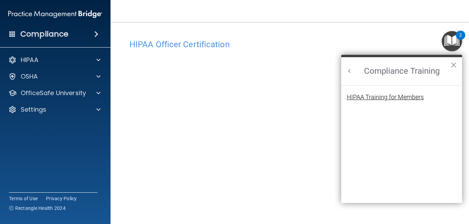
click at [411, 97] on div "HIPAA Training for Members" at bounding box center [385, 97] width 77 height 6
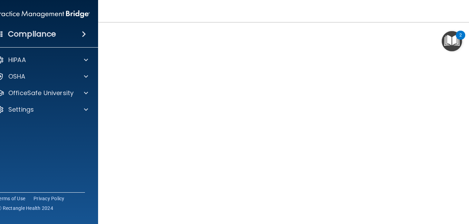
scroll to position [42, 0]
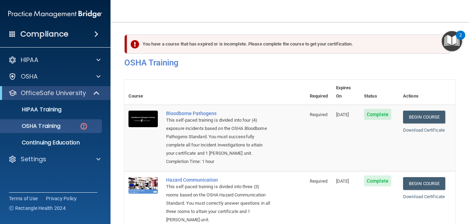
scroll to position [176, 0]
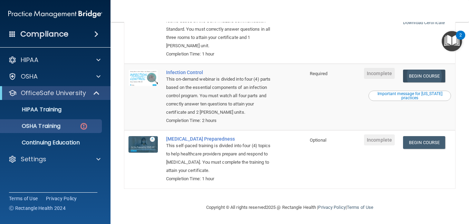
click at [425, 73] on link "Begin Course" at bounding box center [424, 76] width 42 height 13
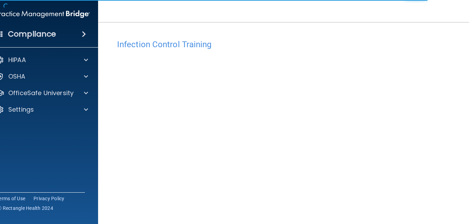
scroll to position [71, 0]
